Goal: Task Accomplishment & Management: Use online tool/utility

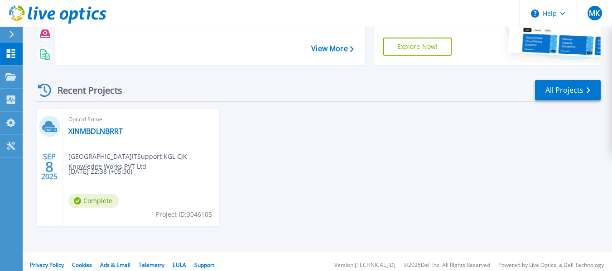
scroll to position [91, 0]
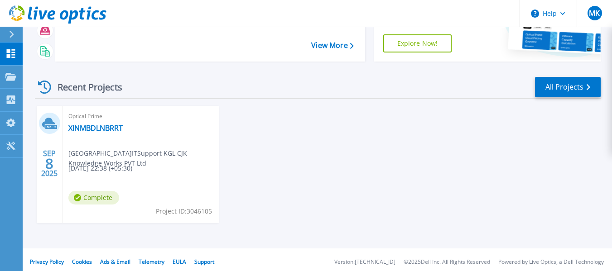
click at [183, 159] on span "[GEOGRAPHIC_DATA]ITSupport KGL , CJK Knowledge Works PVT Ltd" at bounding box center [143, 159] width 150 height 20
click at [5, 74] on link "Projects Projects" at bounding box center [11, 77] width 23 height 23
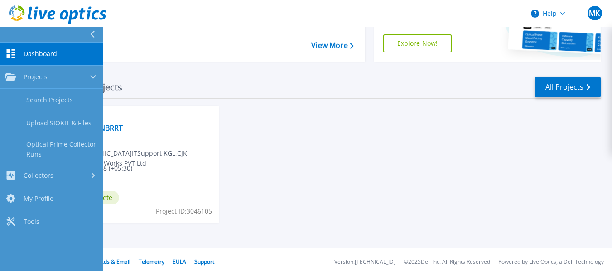
click at [48, 59] on link "Dashboard Dashboard" at bounding box center [51, 54] width 103 height 23
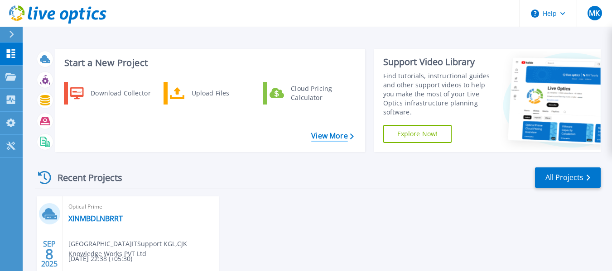
click at [326, 136] on link "View More" at bounding box center [332, 136] width 42 height 9
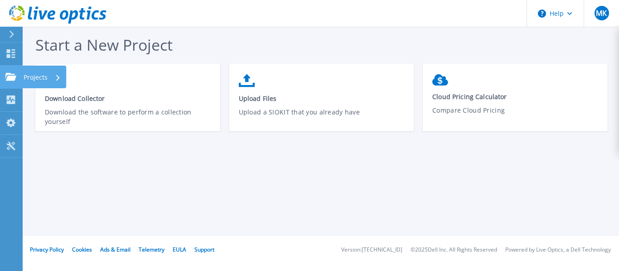
click at [9, 77] on icon at bounding box center [10, 77] width 11 height 8
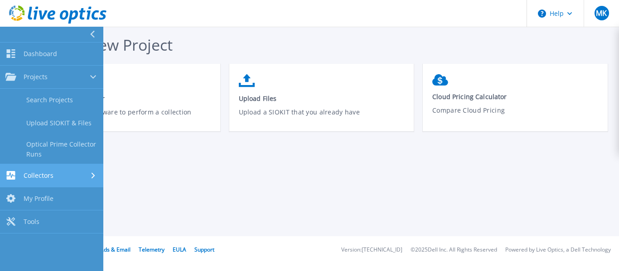
click at [41, 165] on link "Collectors Collectors" at bounding box center [51, 175] width 103 height 23
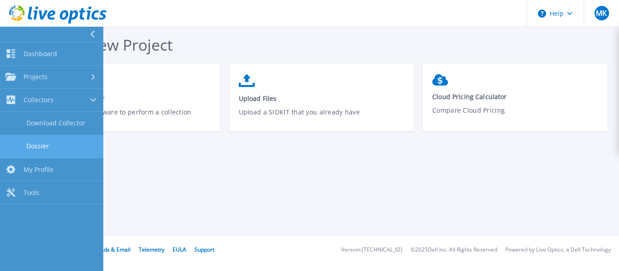
click at [44, 145] on link "Dossier" at bounding box center [51, 146] width 103 height 23
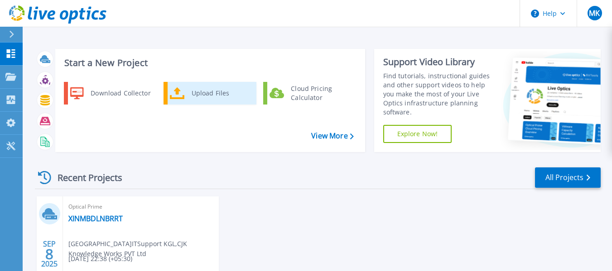
click at [191, 96] on div "Upload Files" at bounding box center [220, 93] width 67 height 18
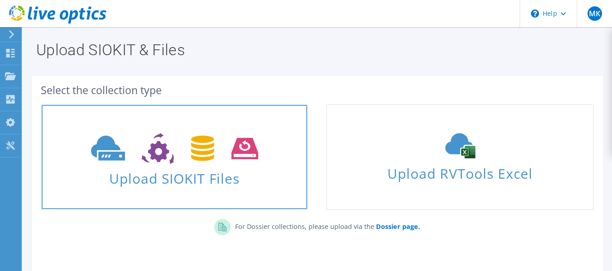
click at [200, 164] on icon at bounding box center [174, 148] width 167 height 31
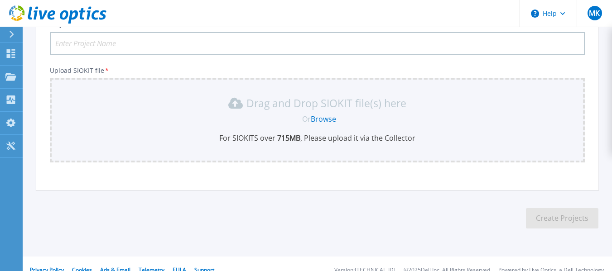
scroll to position [90, 0]
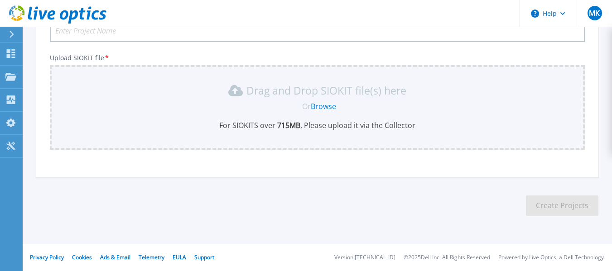
click at [322, 107] on link "Browse" at bounding box center [323, 106] width 25 height 10
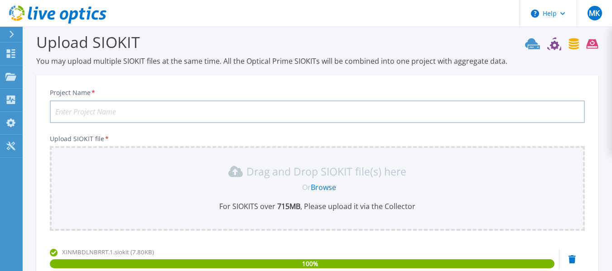
scroll to position [0, 0]
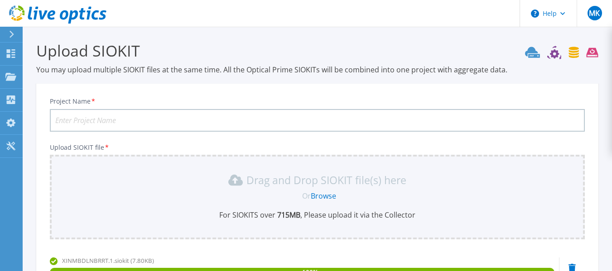
click at [239, 123] on input "Project Name *" at bounding box center [317, 120] width 535 height 23
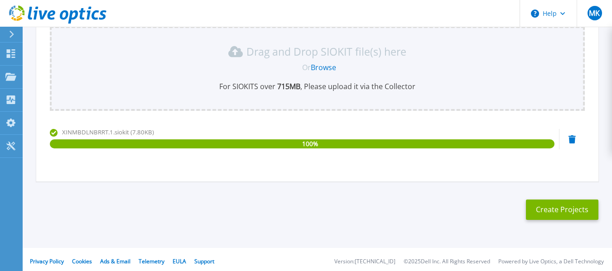
scroll to position [133, 0]
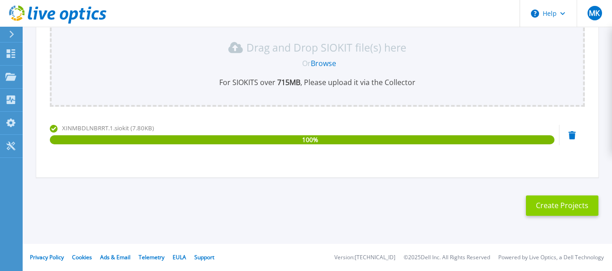
type input "[TECHNICAL_ID]"
click at [539, 207] on button "Create Projects" at bounding box center [562, 206] width 72 height 20
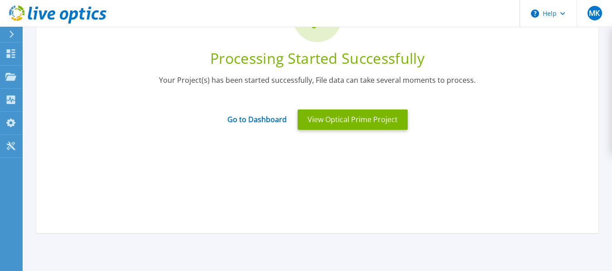
scroll to position [87, 0]
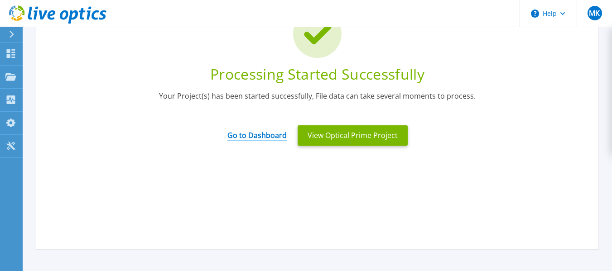
click at [276, 135] on link "Go to Dashboard" at bounding box center [256, 133] width 59 height 18
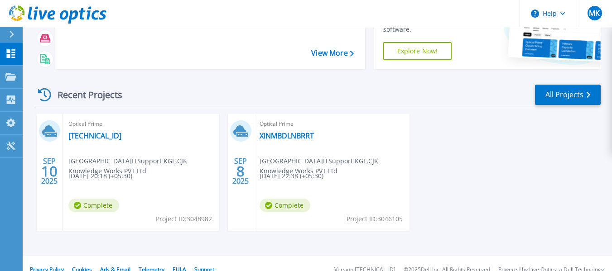
scroll to position [91, 0]
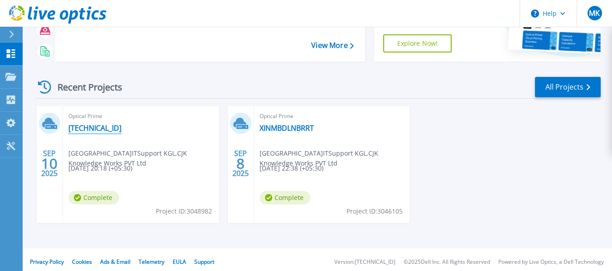
click at [81, 128] on link "[TECHNICAL_ID]" at bounding box center [94, 128] width 53 height 9
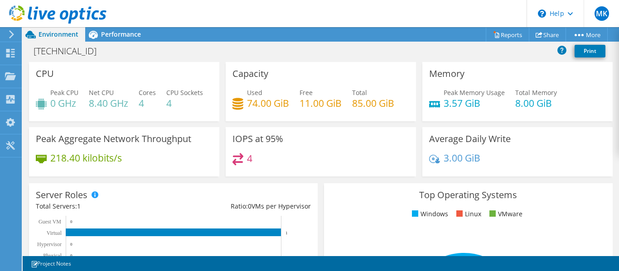
click at [222, 127] on div "Capacity Used 74.00 GiB Free 11.00 GiB Total 85.00 GiB" at bounding box center [320, 94] width 197 height 65
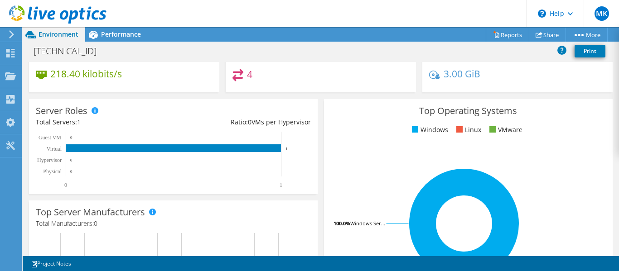
scroll to position [24, 0]
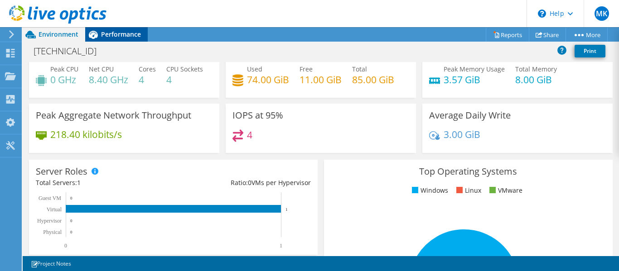
click at [119, 37] on span "Performance" at bounding box center [121, 34] width 40 height 9
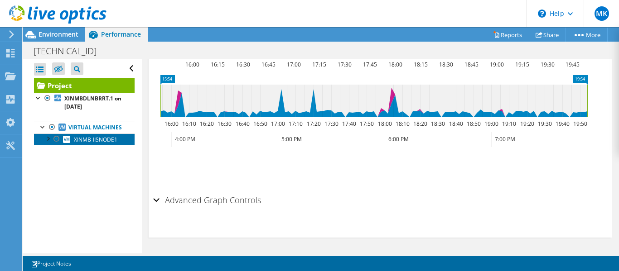
click at [99, 145] on link "XINMB-IISNODE1" at bounding box center [84, 140] width 101 height 12
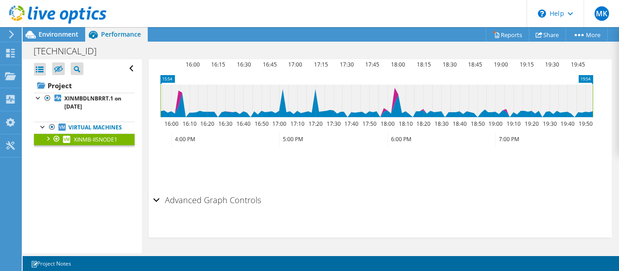
scroll to position [386, 0]
click at [96, 123] on link "Virtual Machines" at bounding box center [84, 128] width 101 height 12
click at [92, 130] on link "Virtual Machines" at bounding box center [84, 128] width 101 height 12
click at [54, 128] on div at bounding box center [52, 127] width 9 height 11
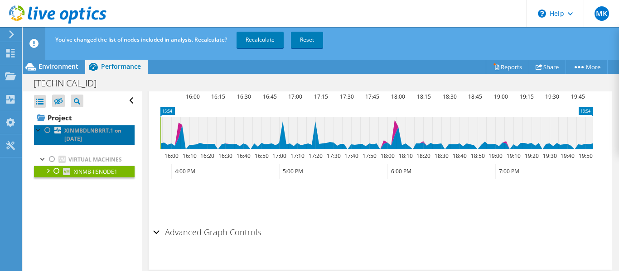
click at [56, 134] on icon at bounding box center [57, 130] width 7 height 7
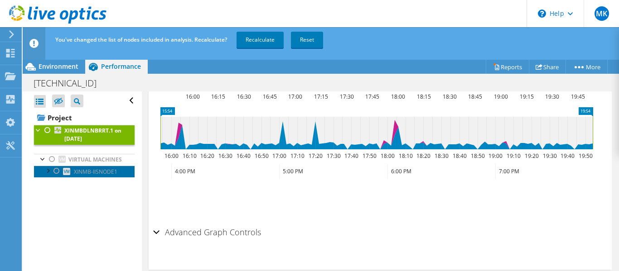
click at [75, 175] on link "XINMB-IISNODE1" at bounding box center [84, 172] width 101 height 12
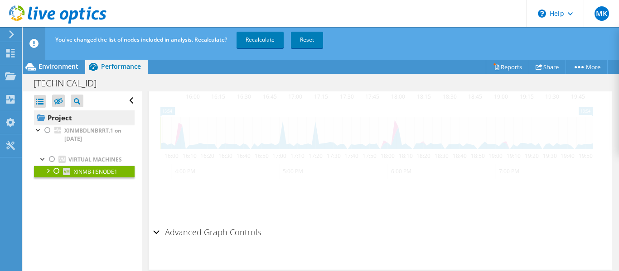
scroll to position [385, 0]
click at [58, 103] on icon at bounding box center [58, 101] width 9 height 7
click at [0, 0] on input "checkbox" at bounding box center [0, 0] width 0 height 0
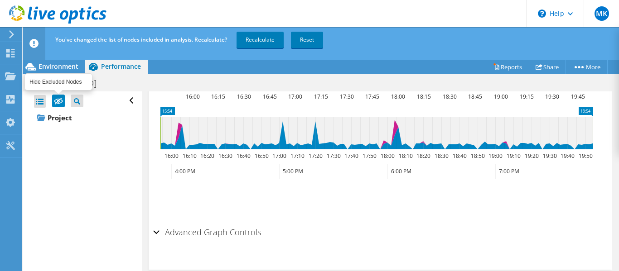
click at [58, 103] on icon at bounding box center [58, 101] width 9 height 7
click at [0, 0] on input "checkbox" at bounding box center [0, 0] width 0 height 0
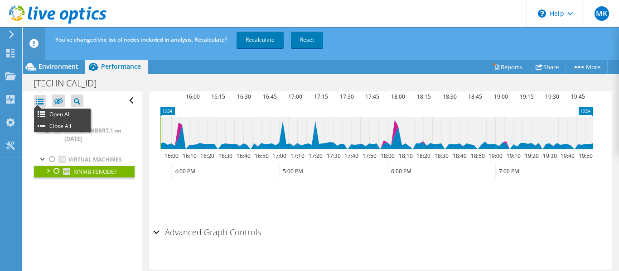
click at [40, 104] on div at bounding box center [40, 101] width 12 height 13
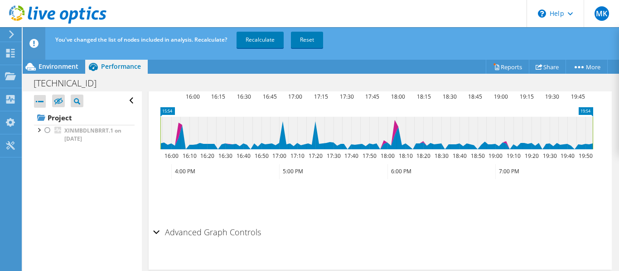
click at [41, 104] on div at bounding box center [40, 101] width 12 height 13
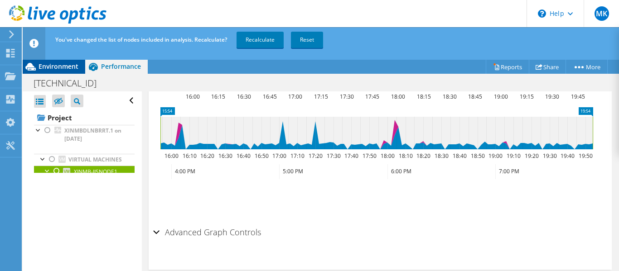
click at [58, 69] on span "Environment" at bounding box center [59, 66] width 40 height 9
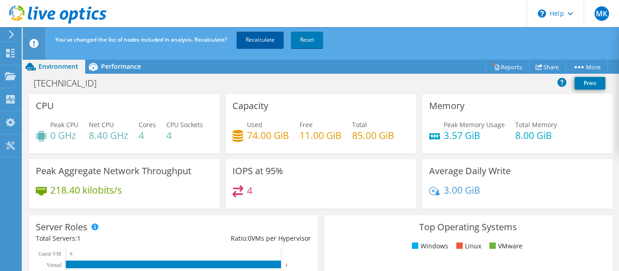
click at [264, 41] on link "Recalculate" at bounding box center [259, 40] width 47 height 16
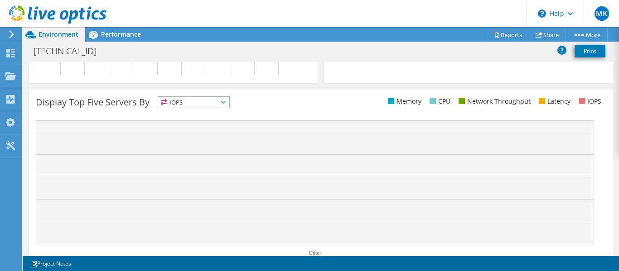
scroll to position [0, 0]
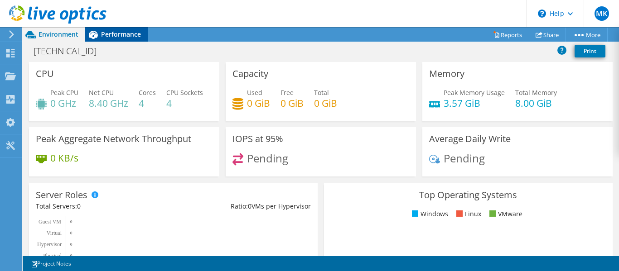
click at [113, 34] on span "Performance" at bounding box center [121, 34] width 40 height 9
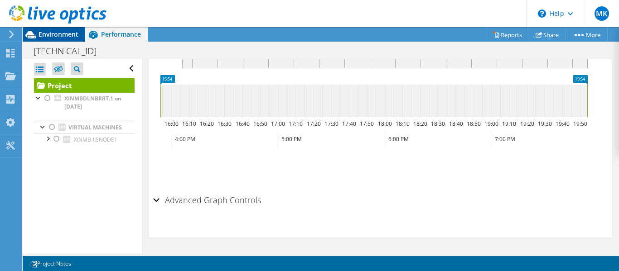
click at [70, 32] on span "Environment" at bounding box center [59, 34] width 40 height 9
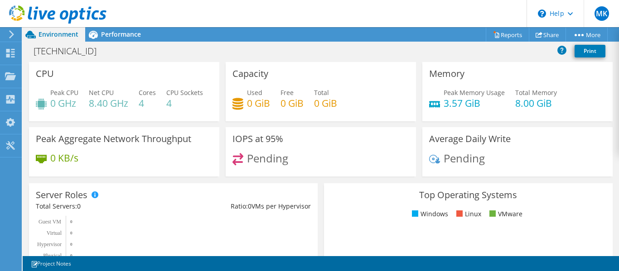
click at [63, 111] on div "Peak CPU 0 GHz Net CPU 8.40 GHz Cores 4 CPU Sockets 4" at bounding box center [124, 102] width 177 height 29
click at [133, 34] on span "Performance" at bounding box center [121, 34] width 40 height 9
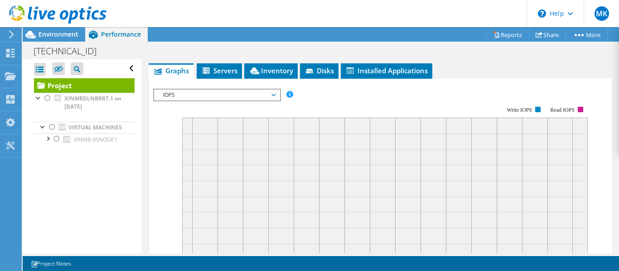
scroll to position [181, 0]
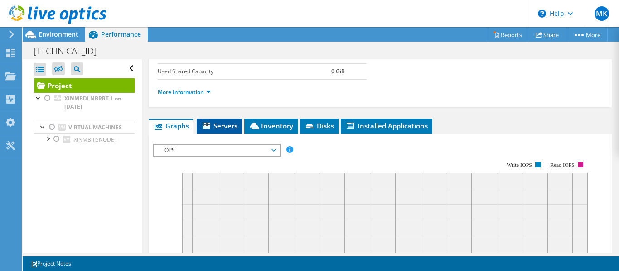
click at [215, 122] on span "Servers" at bounding box center [219, 125] width 36 height 9
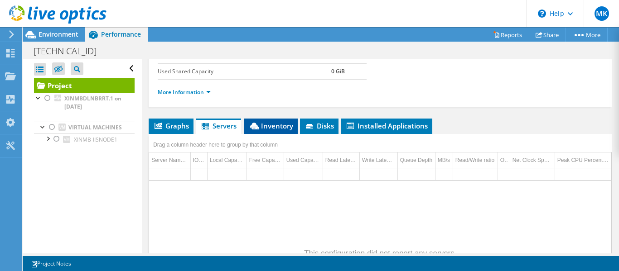
click at [269, 125] on span "Inventory" at bounding box center [271, 125] width 44 height 9
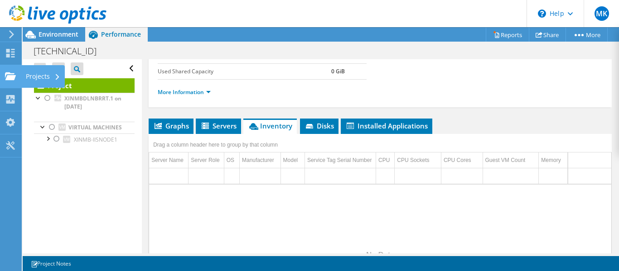
click at [43, 73] on div "Projects" at bounding box center [42, 76] width 43 height 23
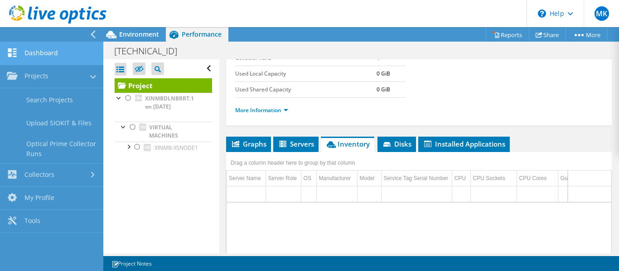
click at [45, 60] on link "Dashboard" at bounding box center [51, 53] width 103 height 23
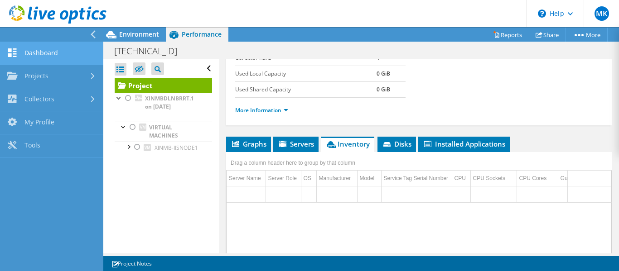
click at [49, 55] on link "Dashboard" at bounding box center [51, 53] width 103 height 23
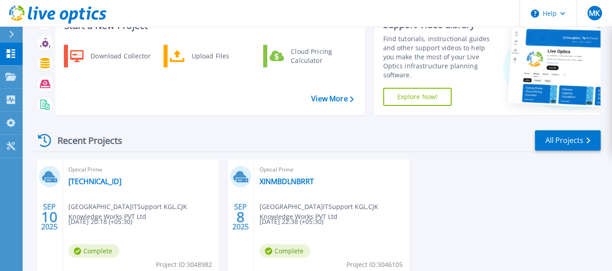
scroll to position [95, 0]
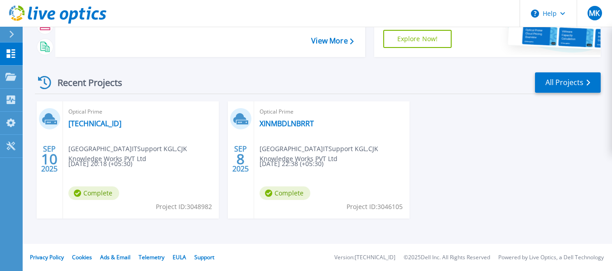
click at [86, 145] on span "[GEOGRAPHIC_DATA]ITSupport KGL , CJK Knowledge Works PVT Ltd" at bounding box center [143, 154] width 150 height 20
click at [87, 118] on div "Optical Prime 10.22.11.201 Mumbai.ITSupport KGL , CJK Knowledge Works PVT Ltd 0…" at bounding box center [141, 159] width 156 height 117
click at [87, 122] on link "10.22.11.201" at bounding box center [94, 123] width 53 height 9
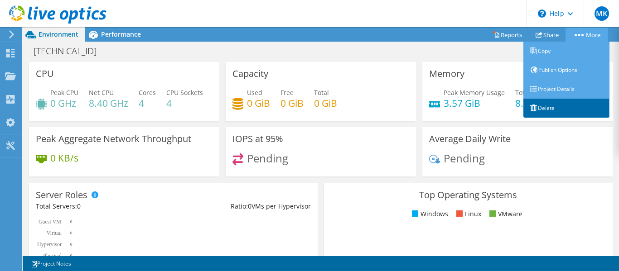
click at [544, 110] on link "Delete" at bounding box center [566, 108] width 86 height 19
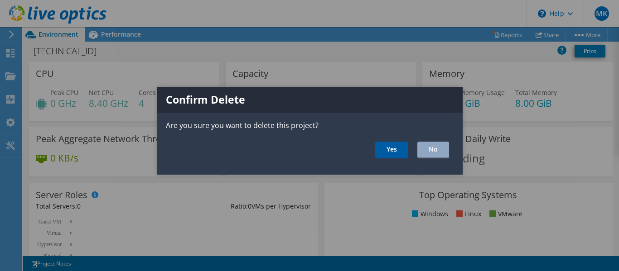
click at [399, 150] on link "Yes" at bounding box center [391, 150] width 33 height 17
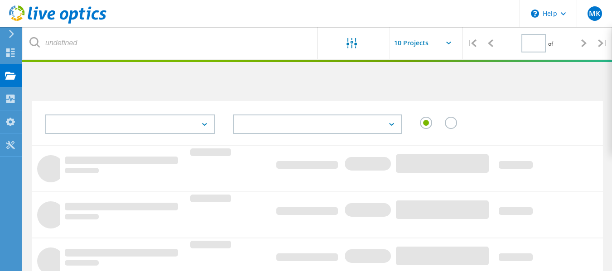
type input "1"
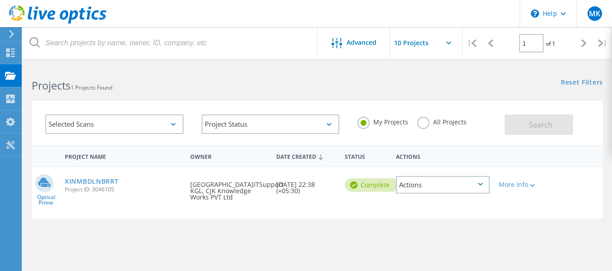
click at [191, 231] on div "Project Name Owner Date Created Status Actions Optical Prime XINMBDLNBRRT Proje…" at bounding box center [317, 263] width 571 height 236
click at [171, 89] on h2 "Projects 1 Projects Found" at bounding box center [170, 85] width 276 height 15
click at [9, 51] on use at bounding box center [10, 52] width 9 height 9
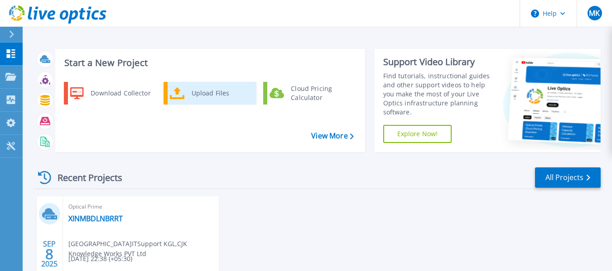
click at [186, 98] on link "Upload Files" at bounding box center [210, 93] width 93 height 23
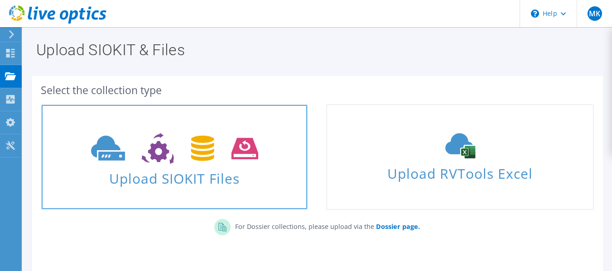
click at [177, 184] on span "Upload SIOKIT Files" at bounding box center [174, 175] width 265 height 19
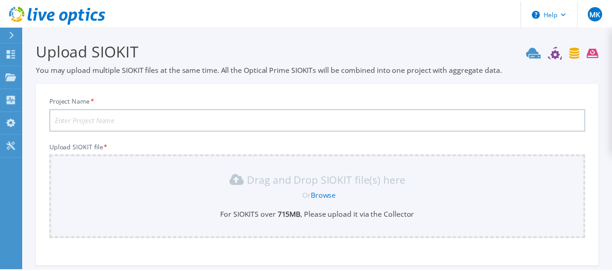
scroll to position [90, 0]
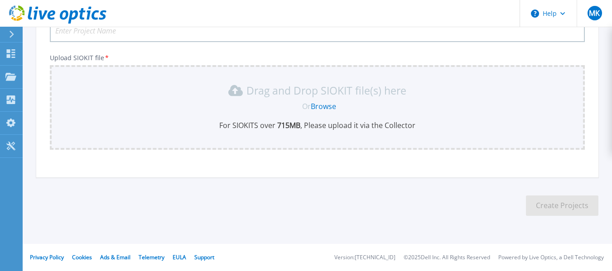
click at [316, 106] on link "Browse" at bounding box center [323, 106] width 25 height 10
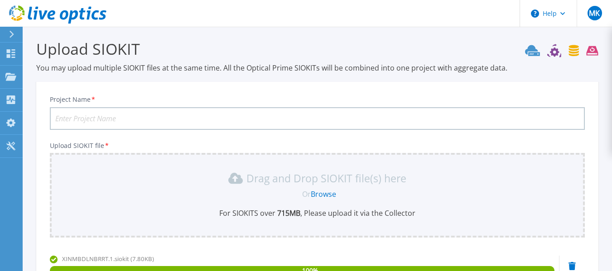
scroll to position [0, 0]
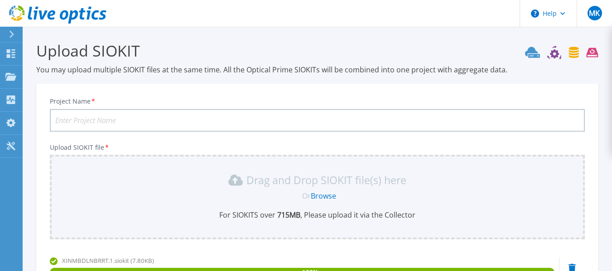
click at [116, 118] on input "Project Name *" at bounding box center [317, 120] width 535 height 23
type input "[TECHNICAL_ID]"
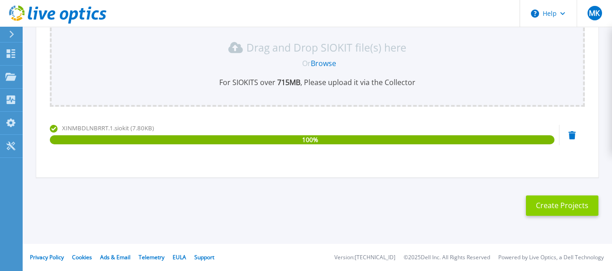
click at [548, 202] on button "Create Projects" at bounding box center [562, 206] width 72 height 20
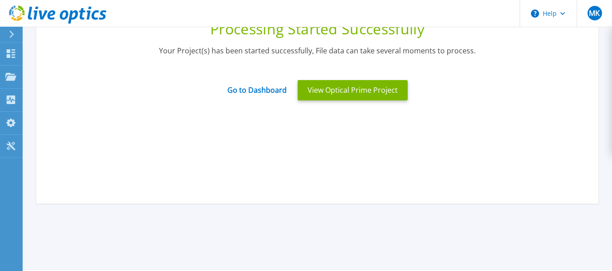
scroll to position [87, 0]
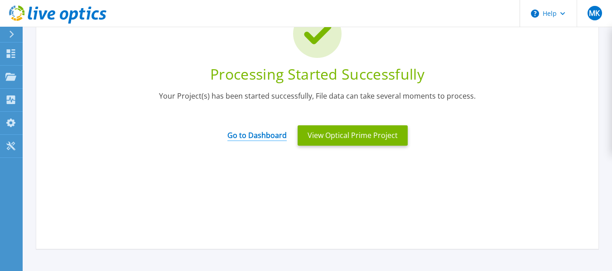
click at [232, 139] on link "Go to Dashboard" at bounding box center [256, 133] width 59 height 18
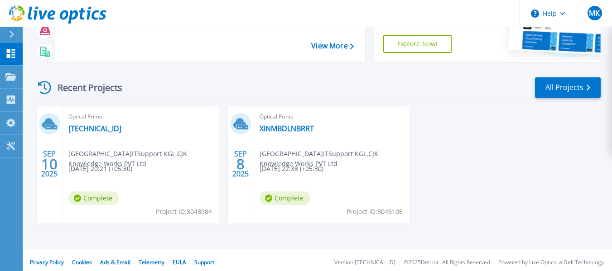
scroll to position [91, 0]
click at [95, 132] on link "[TECHNICAL_ID]" at bounding box center [94, 128] width 53 height 9
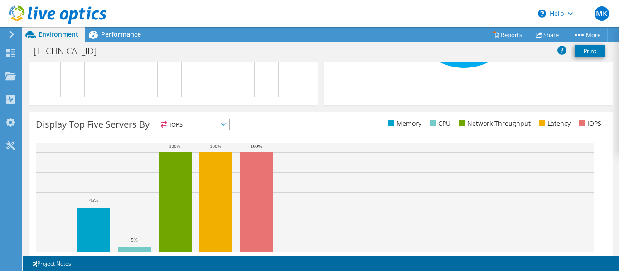
scroll to position [358, 0]
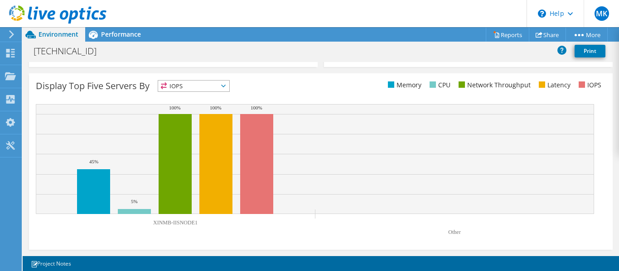
click at [229, 87] on span "IOPS" at bounding box center [193, 86] width 71 height 11
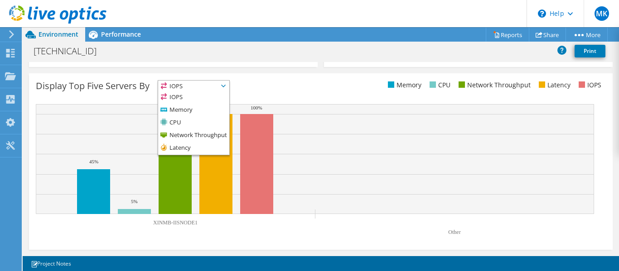
click at [293, 84] on div "Display Top Five Servers By IOPS IOPS" at bounding box center [178, 87] width 285 height 15
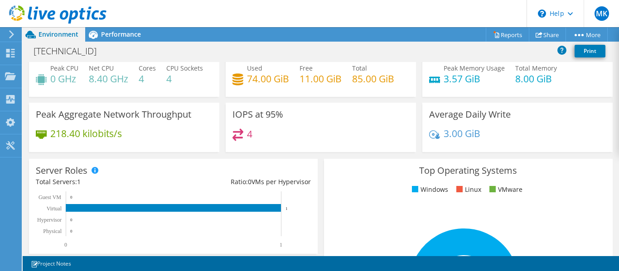
scroll to position [0, 0]
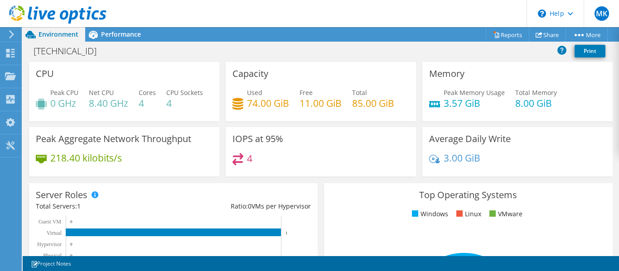
click at [241, 144] on h3 "IOPS at 95%" at bounding box center [257, 139] width 51 height 10
copy div "IOPS at 95%"
click at [381, 173] on div "4" at bounding box center [320, 162] width 177 height 19
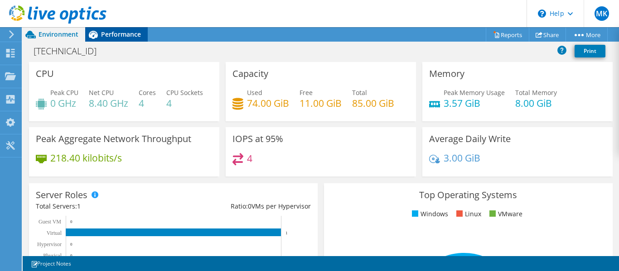
click at [132, 31] on span "Performance" at bounding box center [121, 34] width 40 height 9
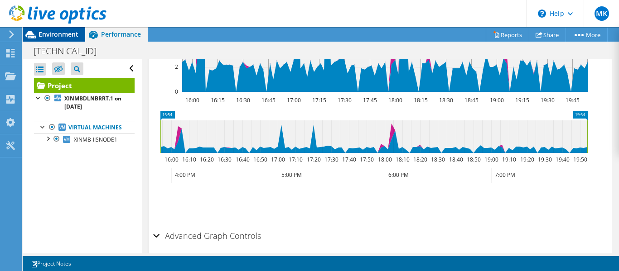
click at [51, 34] on span "Environment" at bounding box center [59, 34] width 40 height 9
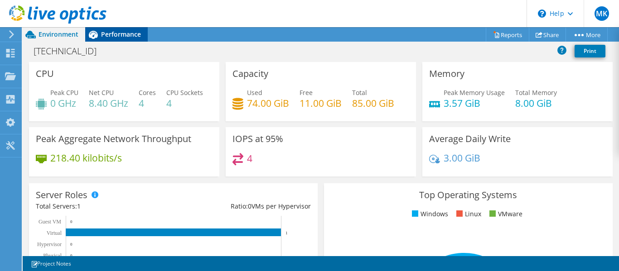
click at [133, 39] on div "Performance" at bounding box center [116, 34] width 63 height 14
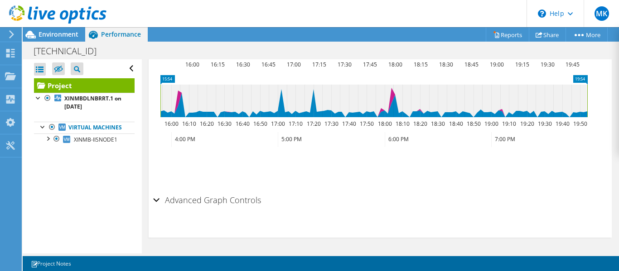
click at [159, 200] on div "Advanced Graph Controls" at bounding box center [380, 200] width 454 height 19
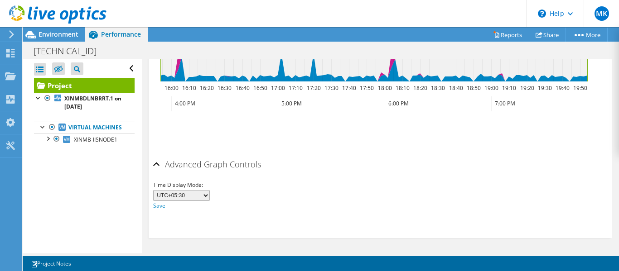
scroll to position [480, 0]
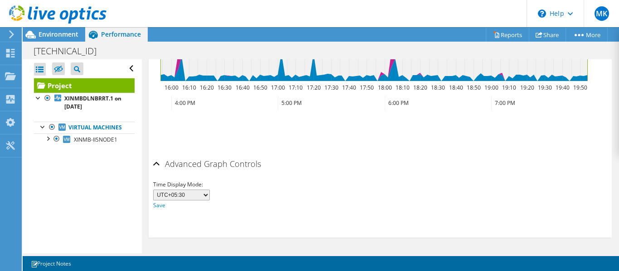
click at [205, 196] on select "UTC-12:00 UTC-11:00 UTC-10:00 UTC-09:30 UTC-09:00 UTC-08:00 UTC-07:00 UTC-06:00…" at bounding box center [181, 195] width 57 height 11
click at [153, 190] on select "UTC-12:00 UTC-11:00 UTC-10:00 UTC-09:30 UTC-09:00 UTC-08:00 UTC-07:00 UTC-06:00…" at bounding box center [181, 195] width 57 height 11
click at [205, 194] on select "UTC-12:00 UTC-11:00 UTC-10:00 UTC-09:30 UTC-09:00 UTC-08:00 UTC-07:00 UTC-06:00…" at bounding box center [181, 195] width 57 height 11
select select "420"
click at [153, 190] on select "UTC-12:00 UTC-11:00 UTC-10:00 UTC-09:30 UTC-09:00 UTC-08:00 UTC-07:00 UTC-06:00…" at bounding box center [181, 195] width 57 height 11
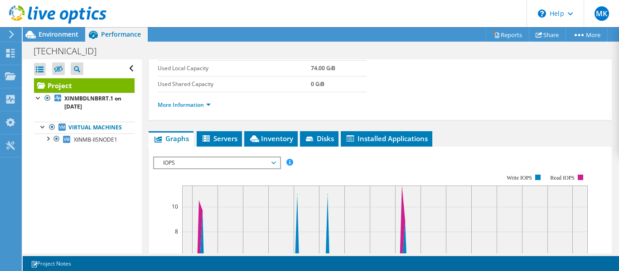
scroll to position [181, 0]
